Goal: Information Seeking & Learning: Check status

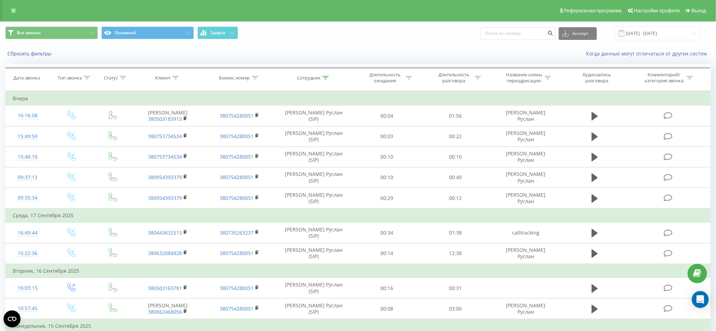
click at [384, 36] on div "Все звонки Основной График Экспорт .csv .xls .xlsx [DATE] - [DATE]" at bounding box center [358, 34] width 706 height 14
click at [324, 76] on icon at bounding box center [326, 78] width 6 height 4
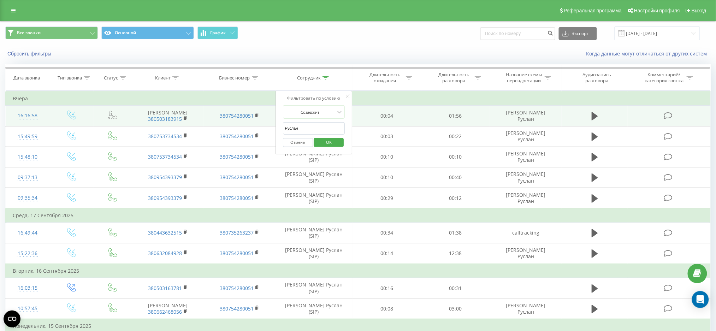
drag, startPoint x: 309, startPoint y: 125, endPoint x: 261, endPoint y: 128, distance: 48.1
click at [261, 128] on table "Фильтровать по условию Равно Введите значение Отмена OK Фильтровать по условию …" at bounding box center [358, 260] width 706 height 339
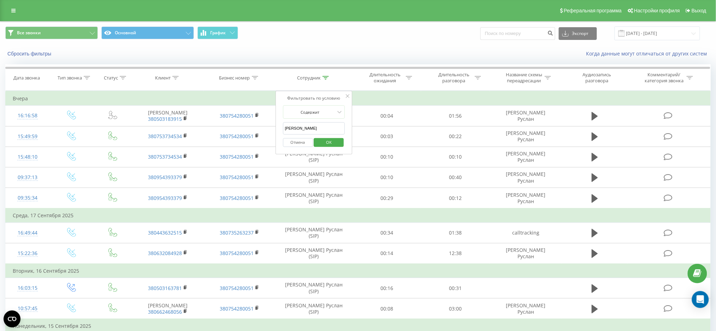
type input "[PERSON_NAME]"
click at [327, 141] on span "OK" at bounding box center [329, 142] width 20 height 11
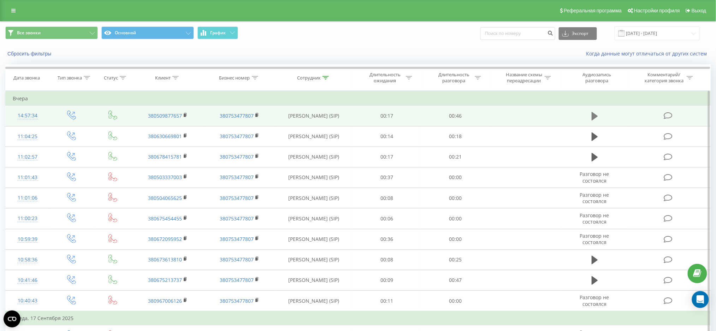
click at [596, 115] on icon at bounding box center [595, 116] width 6 height 8
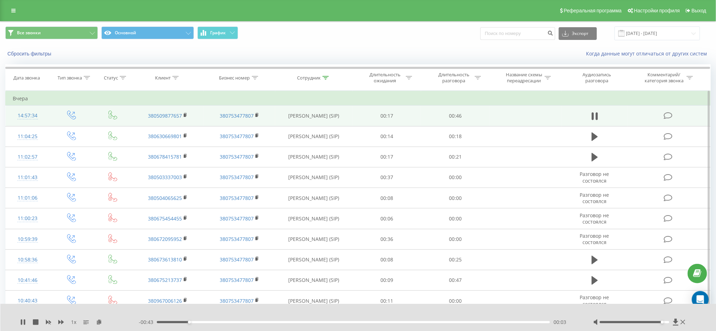
drag, startPoint x: 636, startPoint y: 322, endPoint x: 662, endPoint y: 321, distance: 25.5
click at [662, 321] on div "Accessibility label" at bounding box center [662, 322] width 3 height 3
click at [440, 51] on div "Когда данные могут отличаться от других систем" at bounding box center [492, 53] width 447 height 7
click at [400, 39] on div "Все звонки Основной График Экспорт .csv .xls .xlsx [DATE] - [DATE]" at bounding box center [358, 34] width 706 height 14
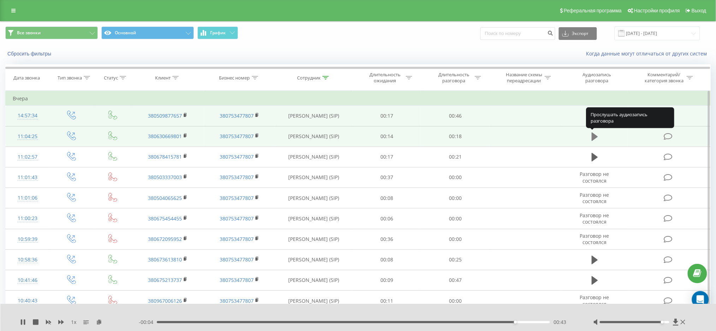
click at [593, 137] on icon at bounding box center [595, 137] width 6 height 8
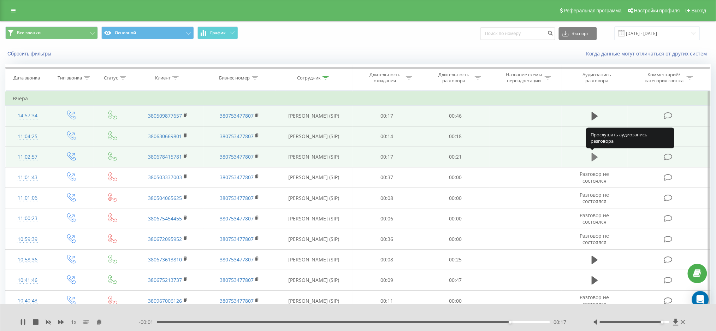
click at [595, 157] on icon at bounding box center [595, 157] width 6 height 8
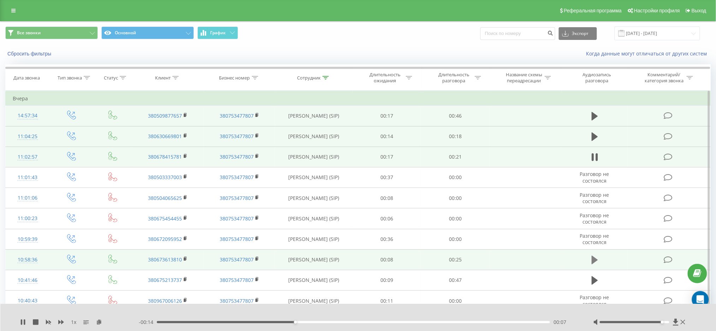
click at [594, 263] on icon at bounding box center [595, 260] width 6 height 8
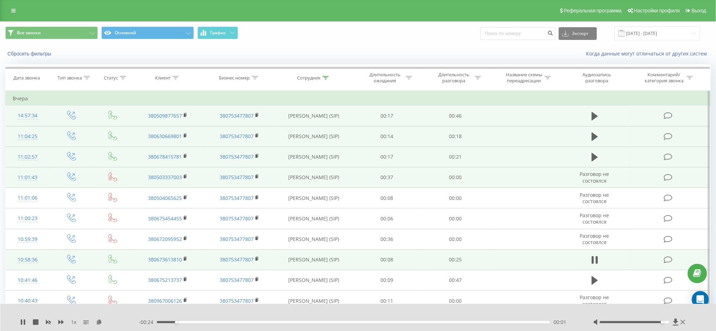
scroll to position [94, 0]
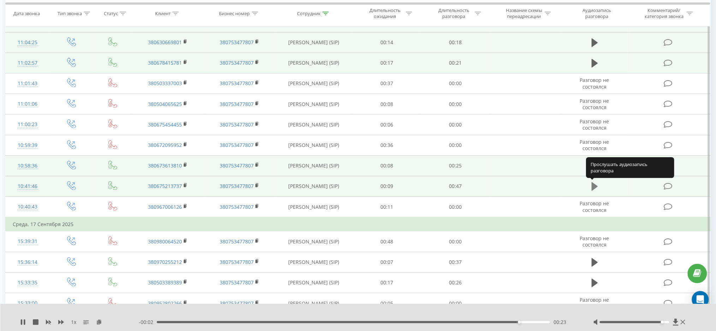
click at [593, 187] on icon at bounding box center [595, 186] width 6 height 8
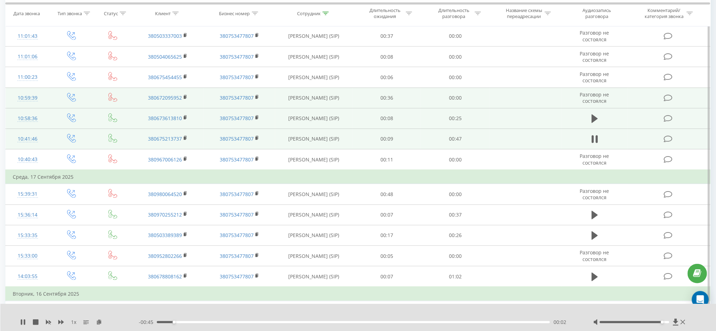
scroll to position [188, 0]
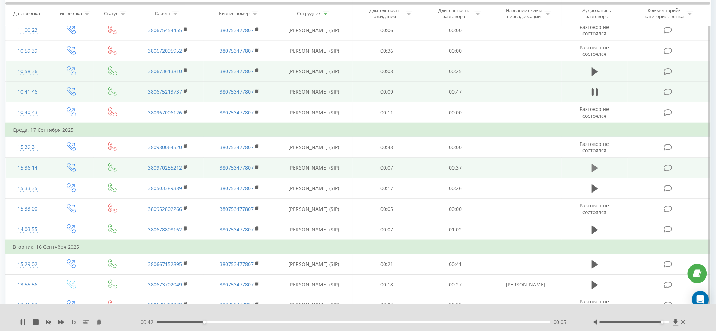
click at [596, 168] on icon at bounding box center [595, 168] width 6 height 8
click at [596, 95] on icon at bounding box center [595, 92] width 6 height 10
drag, startPoint x: 249, startPoint y: 321, endPoint x: 275, endPoint y: 320, distance: 26.2
click at [252, 320] on div "- 00:40 00:07 00:07" at bounding box center [357, 322] width 437 height 7
click at [275, 324] on div "- 00:39 00:08 00:08" at bounding box center [357, 322] width 437 height 7
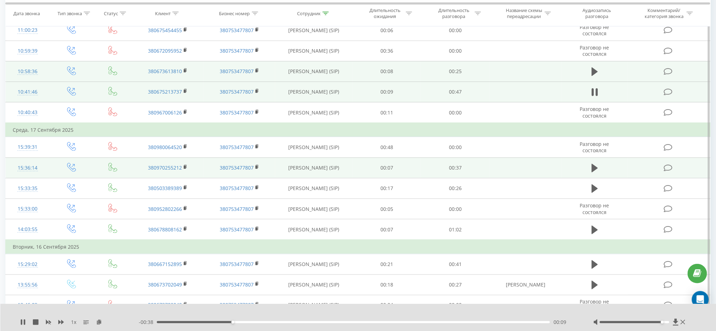
click at [270, 324] on div "- 00:38 00:09 00:09" at bounding box center [357, 322] width 437 height 7
drag, startPoint x: 251, startPoint y: 323, endPoint x: 279, endPoint y: 322, distance: 28.3
click at [279, 322] on div "- 00:38 00:09 00:09" at bounding box center [357, 322] width 437 height 7
click at [281, 322] on div "00:15" at bounding box center [353, 322] width 393 height 2
drag, startPoint x: 358, startPoint y: 322, endPoint x: 370, endPoint y: 322, distance: 11.7
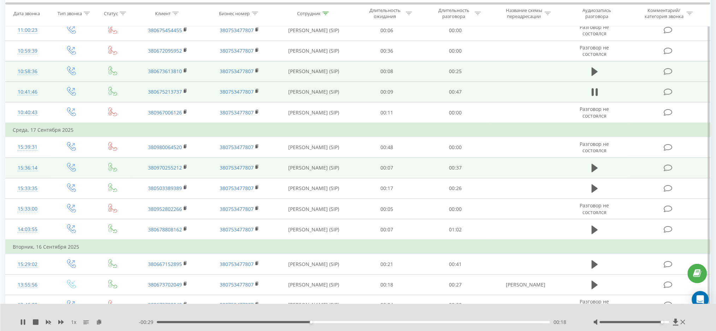
click at [360, 322] on div "00:18" at bounding box center [353, 322] width 393 height 2
click at [597, 92] on icon at bounding box center [597, 92] width 2 height 8
click at [683, 320] on icon at bounding box center [683, 322] width 5 height 6
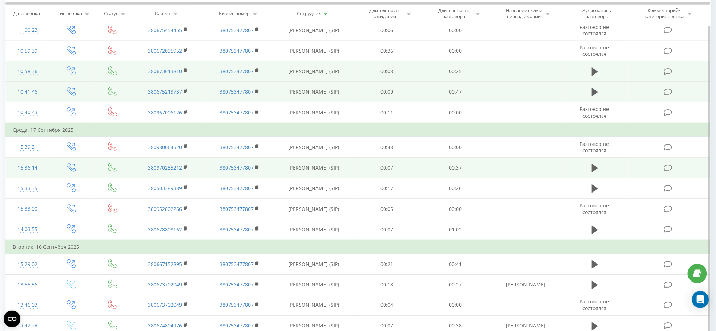
scroll to position [0, 0]
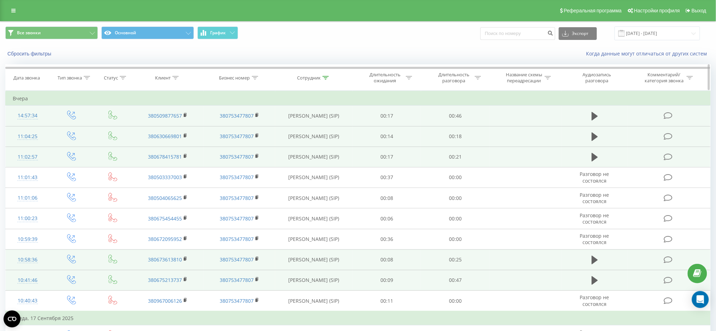
click at [478, 77] on icon at bounding box center [478, 78] width 6 height 4
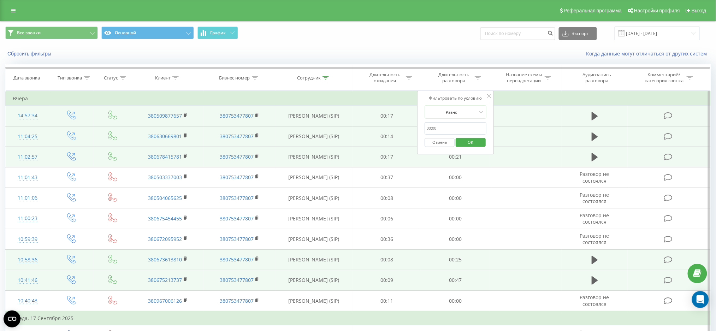
click at [489, 95] on icon at bounding box center [490, 96] width 4 height 4
